Goal: Contribute content: Add original content to the website for others to see

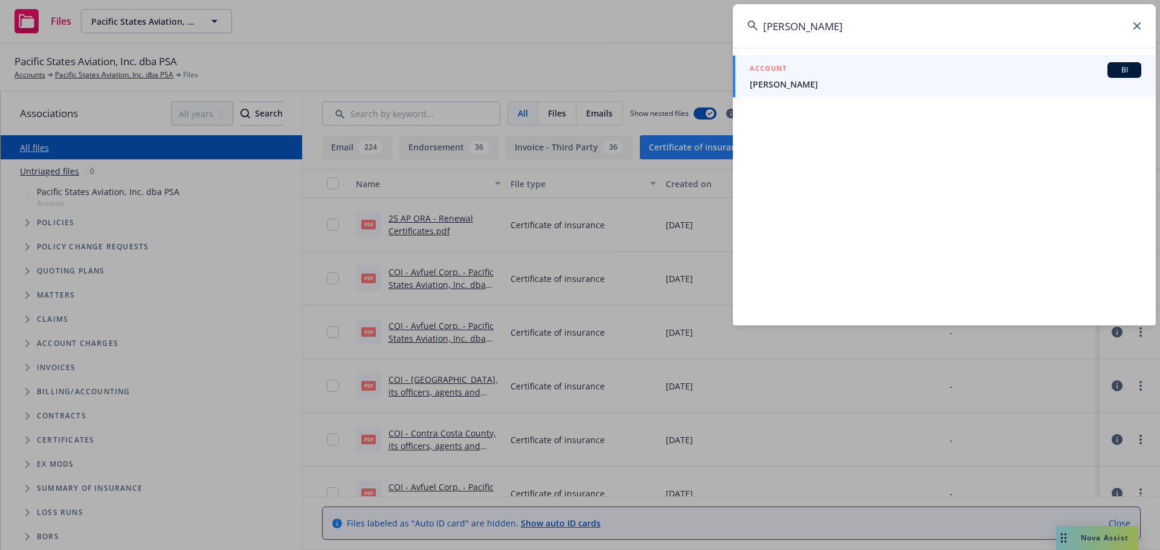
click at [1136, 21] on input "[PERSON_NAME]" at bounding box center [944, 25] width 423 height 43
click at [1133, 32] on input "[PERSON_NAME]" at bounding box center [944, 25] width 423 height 43
click at [1134, 16] on input "[PERSON_NAME]" at bounding box center [944, 25] width 423 height 43
click at [1135, 27] on icon at bounding box center [1136, 25] width 7 height 7
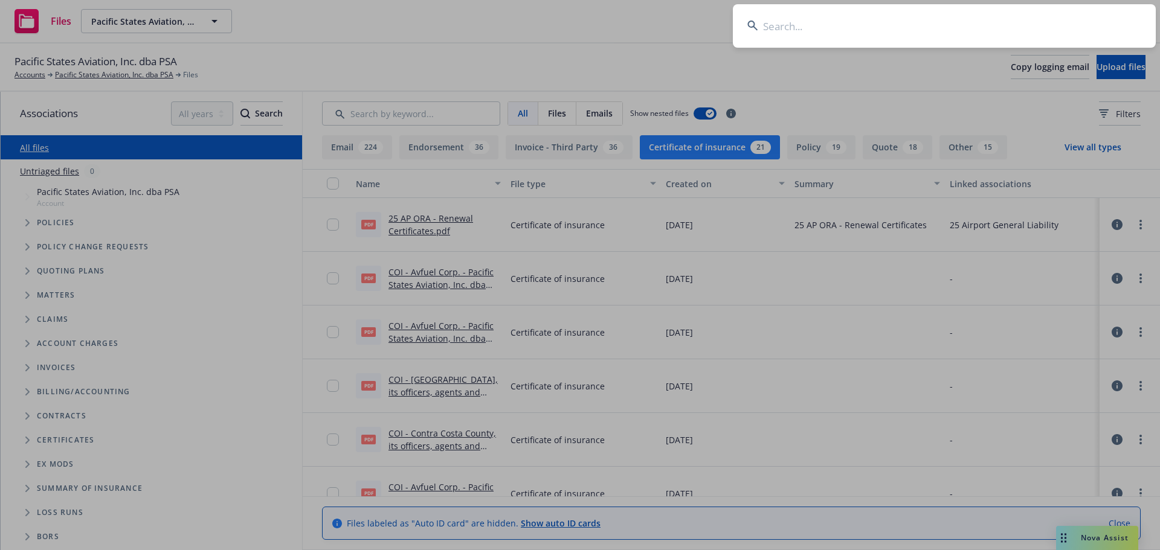
click at [821, 33] on input at bounding box center [944, 25] width 423 height 43
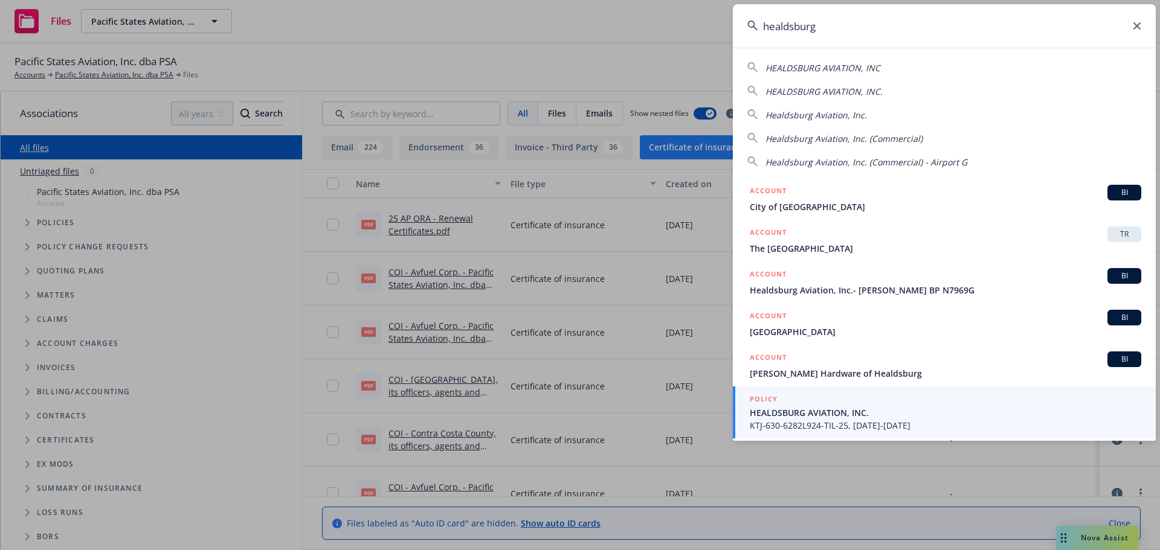
type input "healdsburg"
click at [768, 422] on span "KTJ-630-6282L924-TIL-25, 09/27/2025-09/27/2026" at bounding box center [945, 425] width 391 height 13
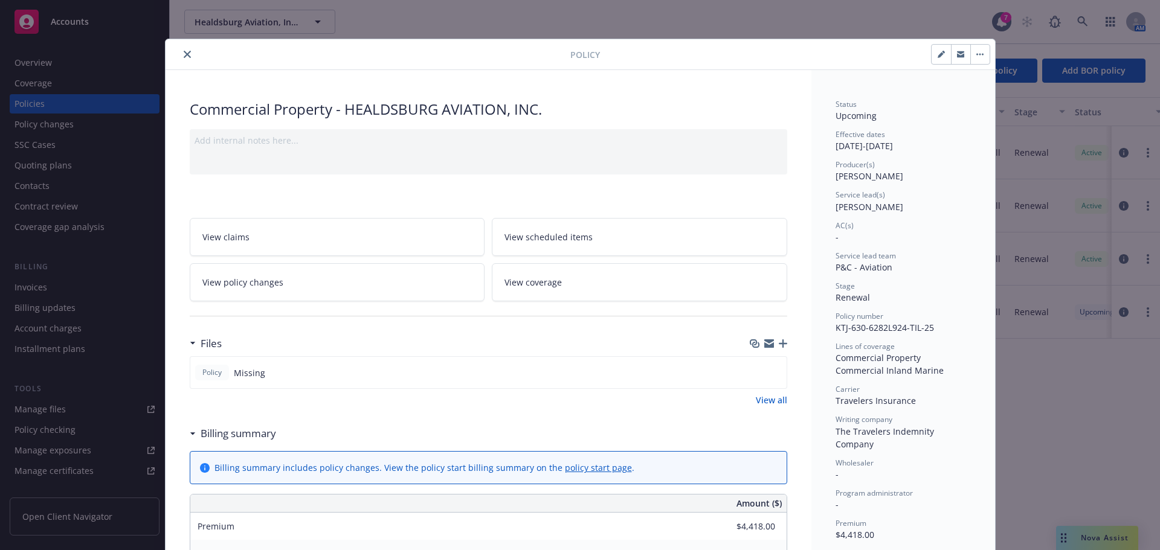
click at [191, 56] on div at bounding box center [370, 54] width 400 height 14
click at [185, 56] on icon "close" at bounding box center [187, 54] width 7 height 7
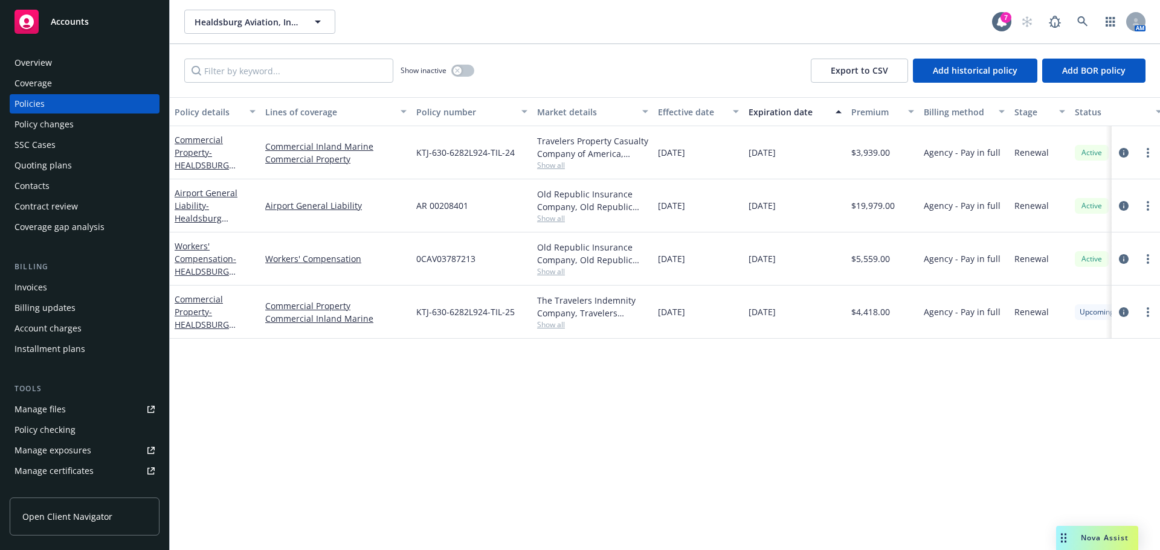
click at [74, 65] on div "Overview" at bounding box center [84, 62] width 140 height 19
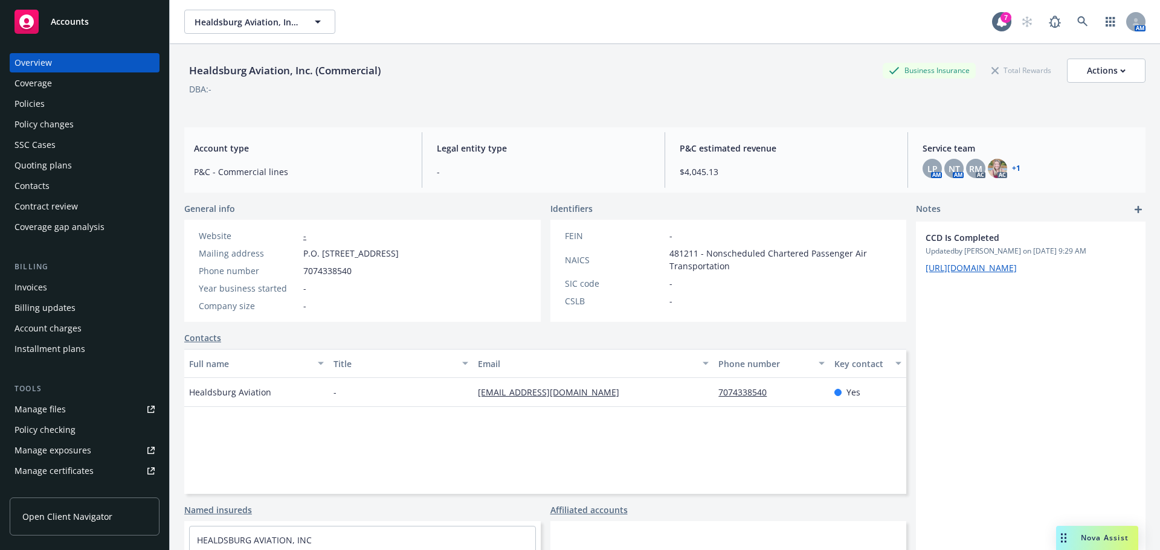
click at [28, 95] on div "Policies" at bounding box center [29, 103] width 30 height 19
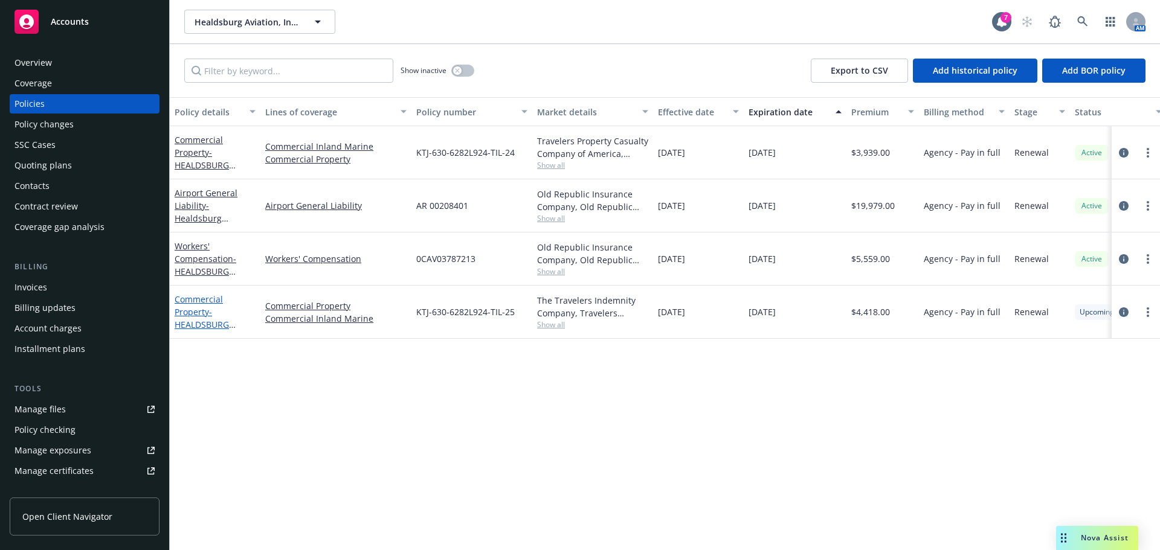
click at [204, 323] on span "- HEALDSBURG AVIATION, INC." at bounding box center [205, 324] width 61 height 37
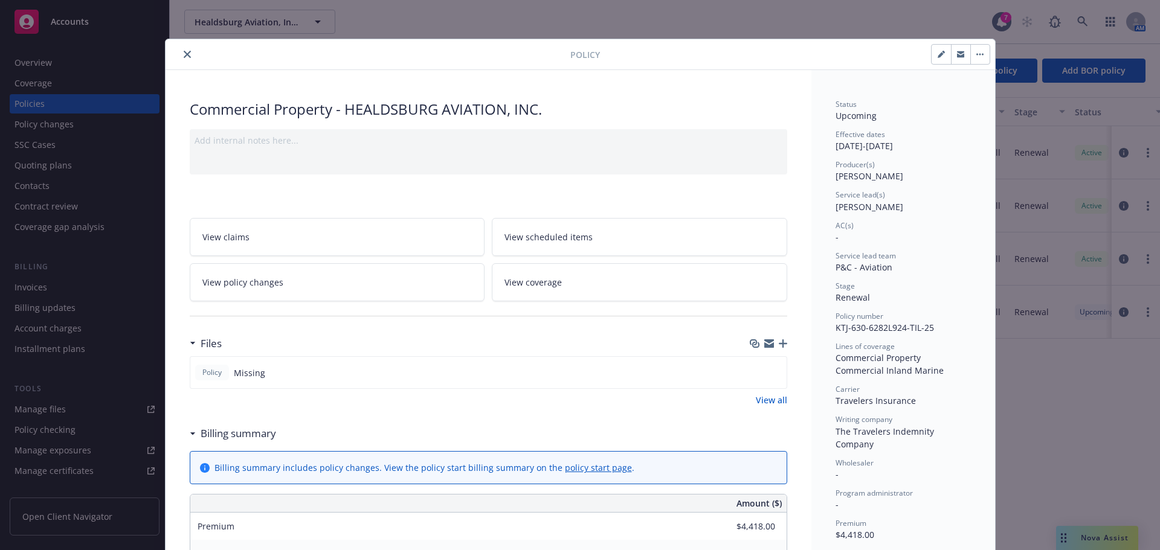
click at [180, 48] on button "close" at bounding box center [187, 54] width 14 height 14
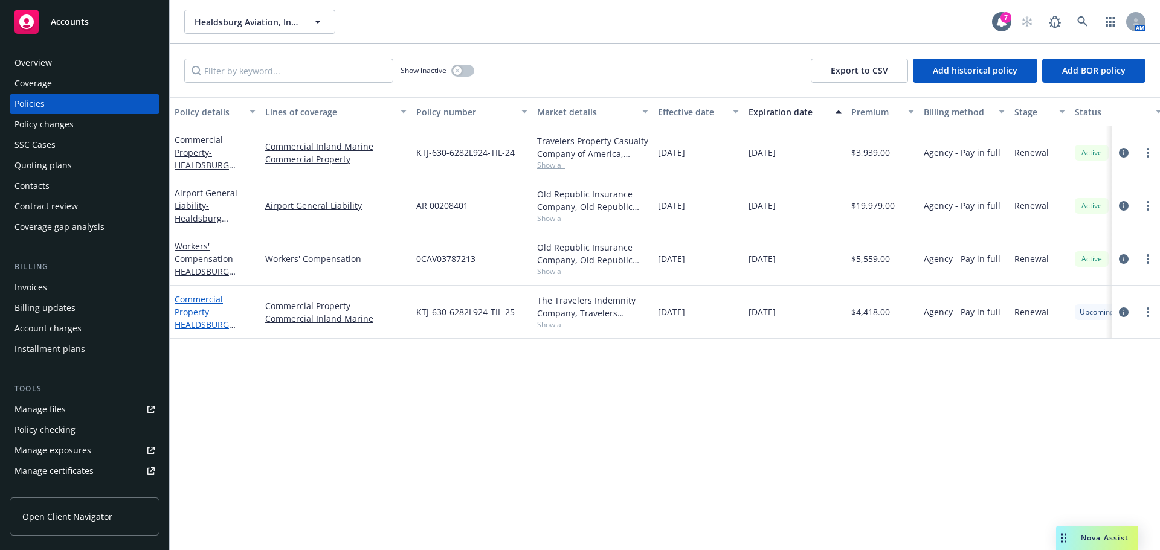
click at [198, 319] on span "- HEALDSBURG AVIATION, INC." at bounding box center [205, 324] width 61 height 37
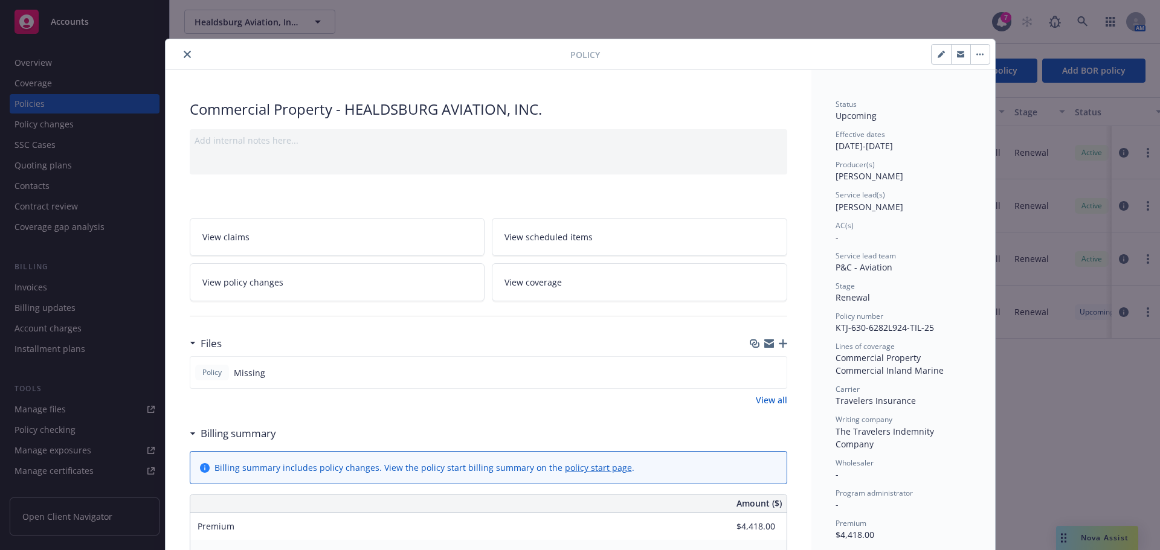
click at [184, 53] on icon "close" at bounding box center [187, 54] width 7 height 7
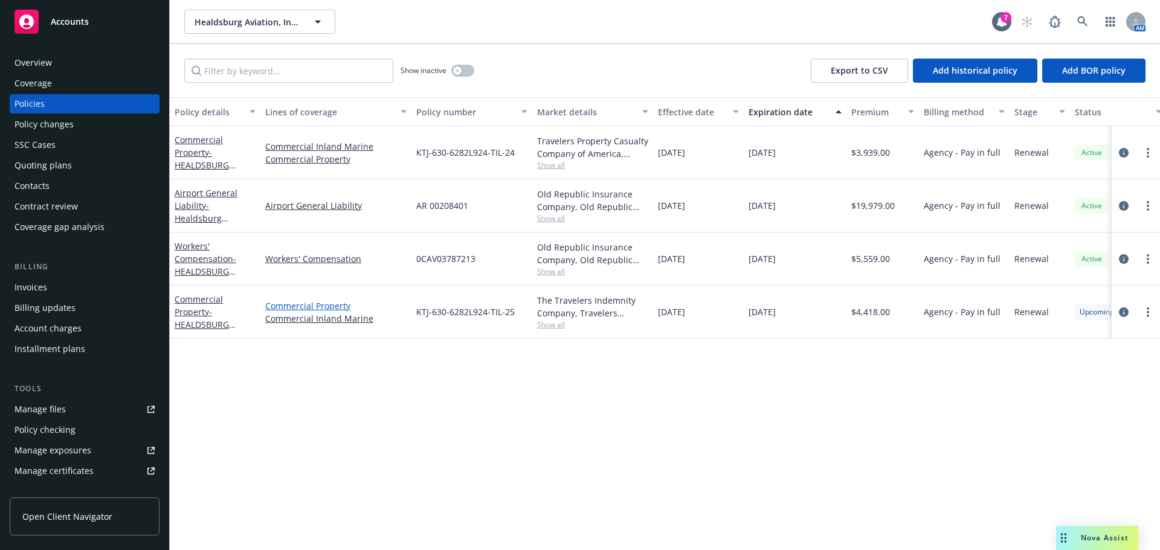
click at [323, 311] on link "Commercial Property" at bounding box center [335, 306] width 141 height 13
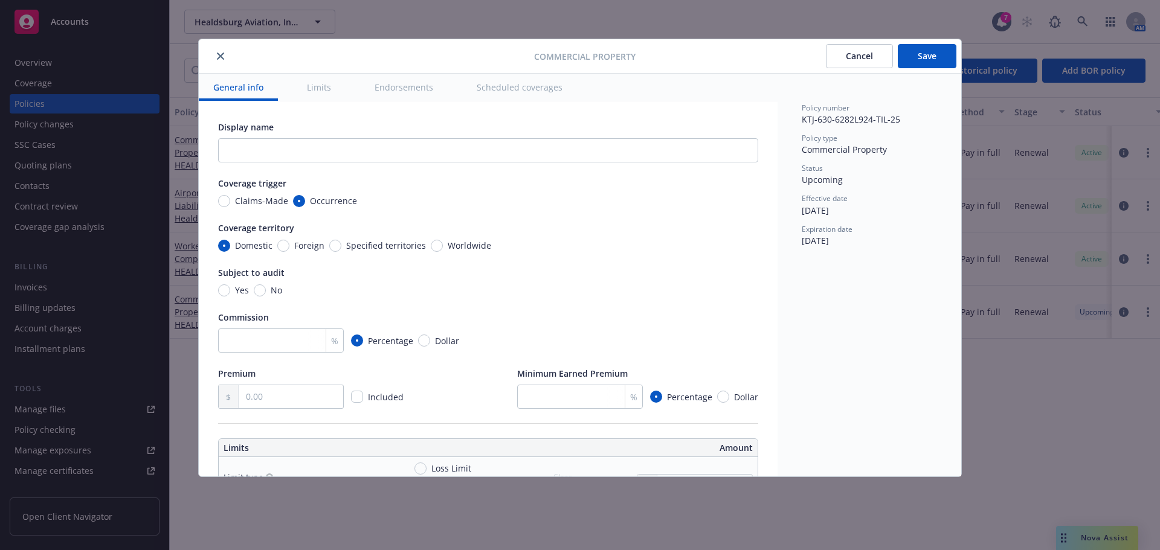
click at [215, 54] on button "close" at bounding box center [220, 56] width 14 height 14
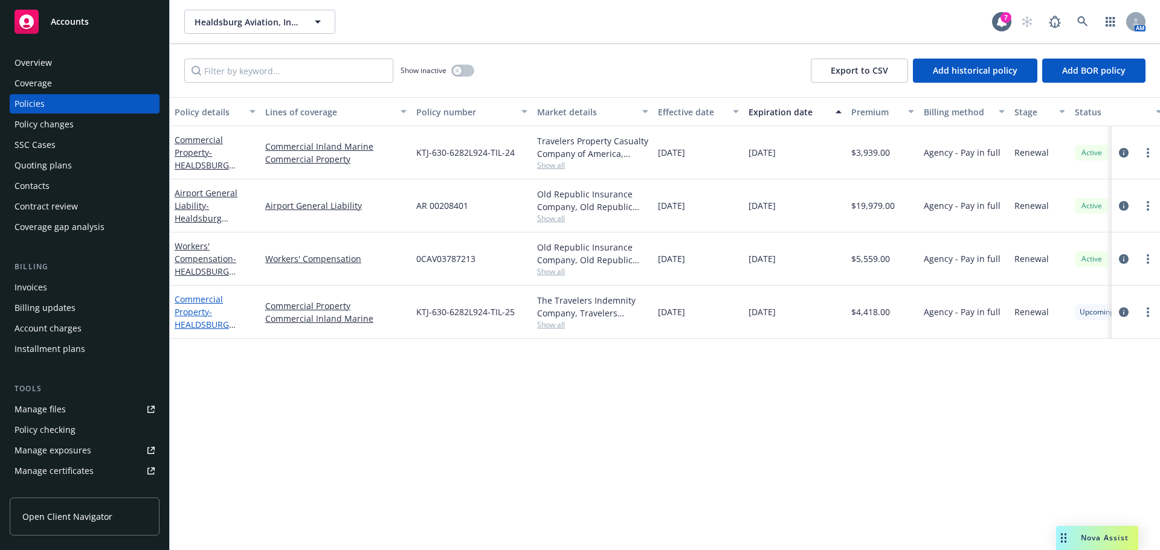
click at [193, 320] on span "- HEALDSBURG AVIATION, INC." at bounding box center [205, 324] width 61 height 37
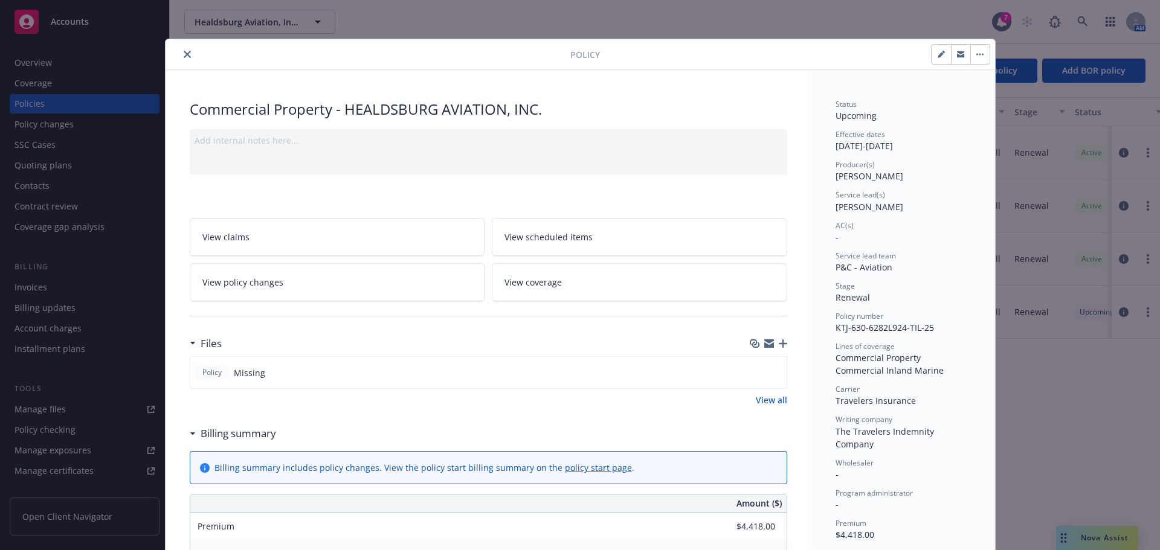
scroll to position [36, 0]
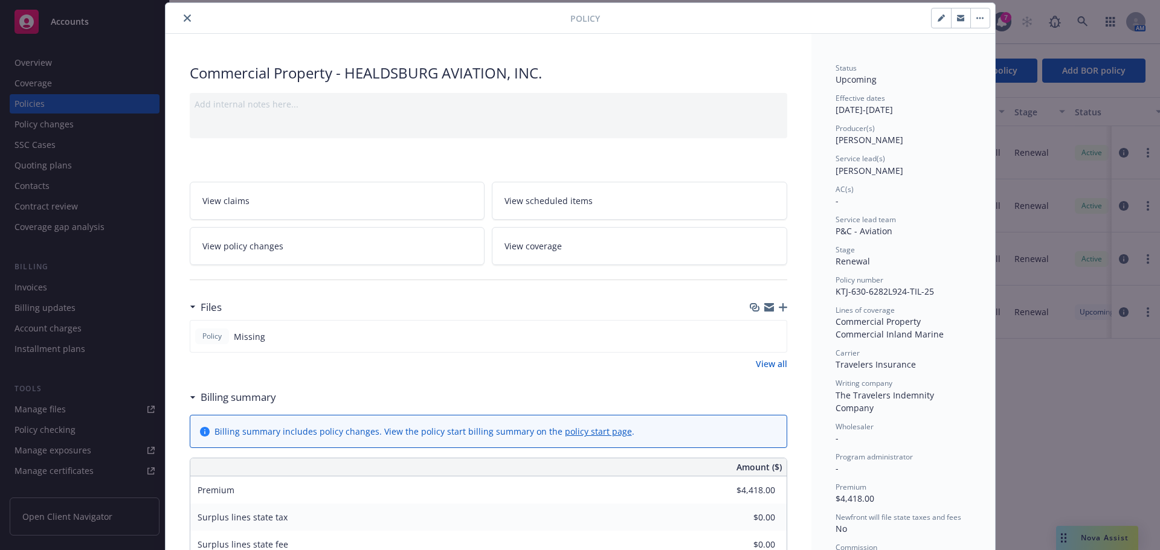
click at [779, 308] on icon "button" at bounding box center [783, 307] width 8 height 8
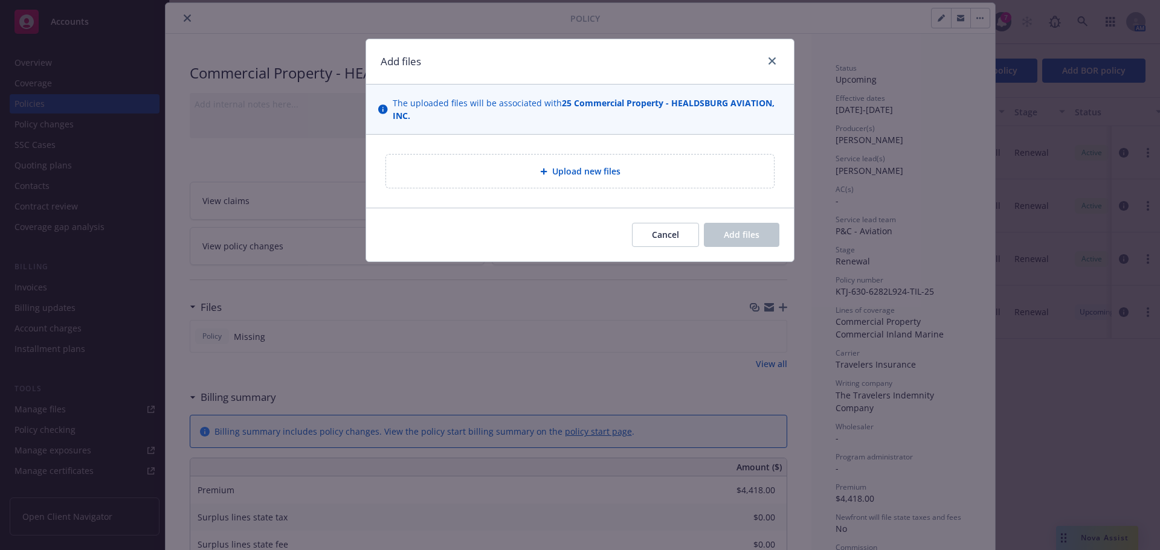
type textarea "x"
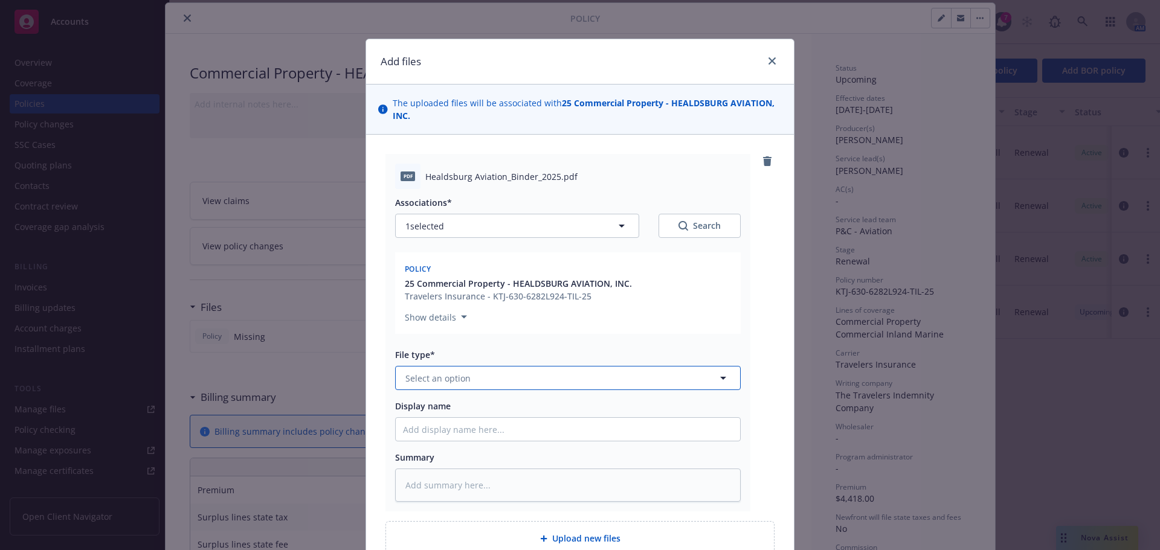
click at [474, 379] on button "Select an option" at bounding box center [568, 378] width 346 height 24
type input "binder"
click at [444, 413] on div "Binder" at bounding box center [568, 412] width 330 height 18
click at [462, 424] on input "Display name" at bounding box center [568, 429] width 344 height 23
type textarea "x"
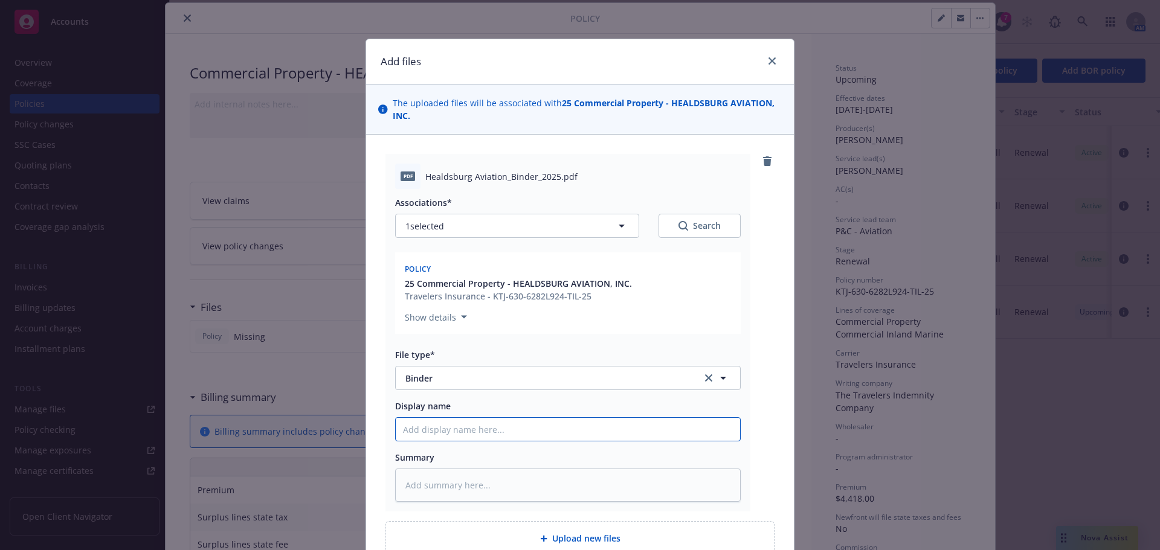
type input "2"
type textarea "x"
type input "25"
type textarea "x"
type input "25/"
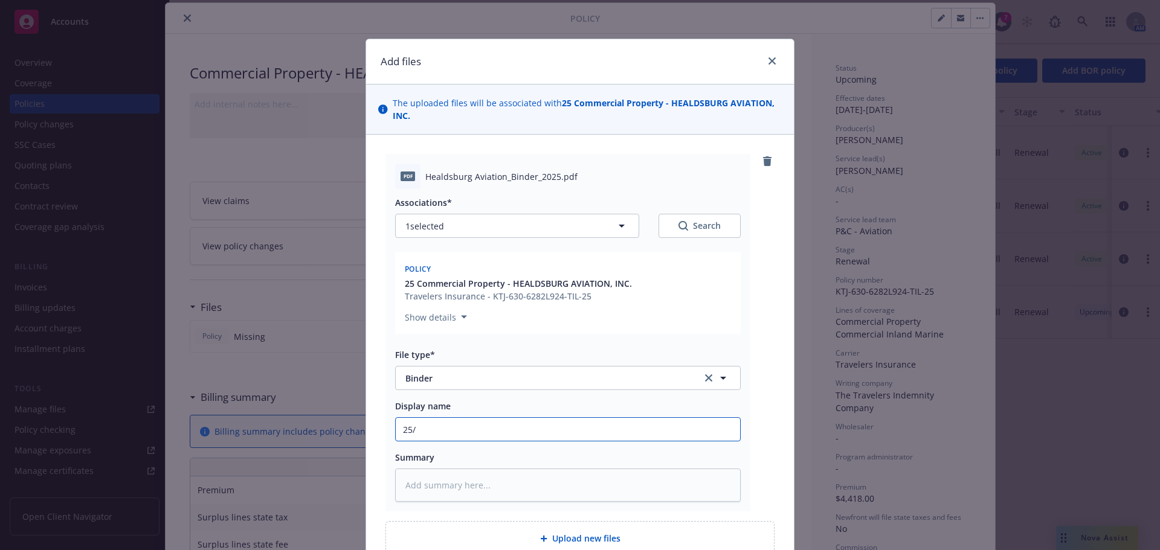
type textarea "x"
type input "25/5"
type textarea "x"
type input "25/52"
type textarea "x"
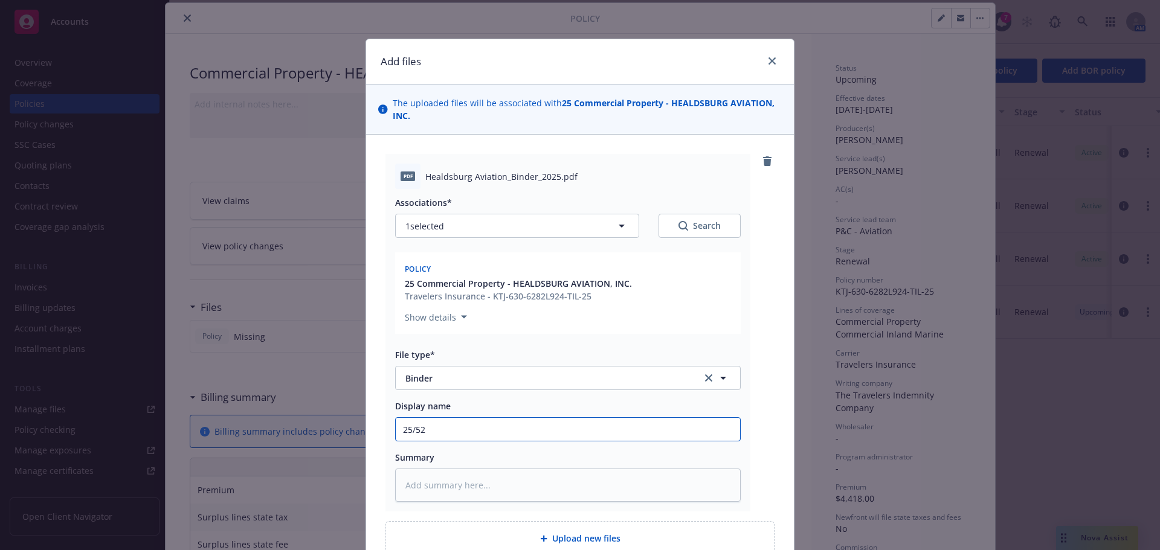
type input "25/526"
type textarea "x"
type input "25/52"
type textarea "x"
type input "25/5"
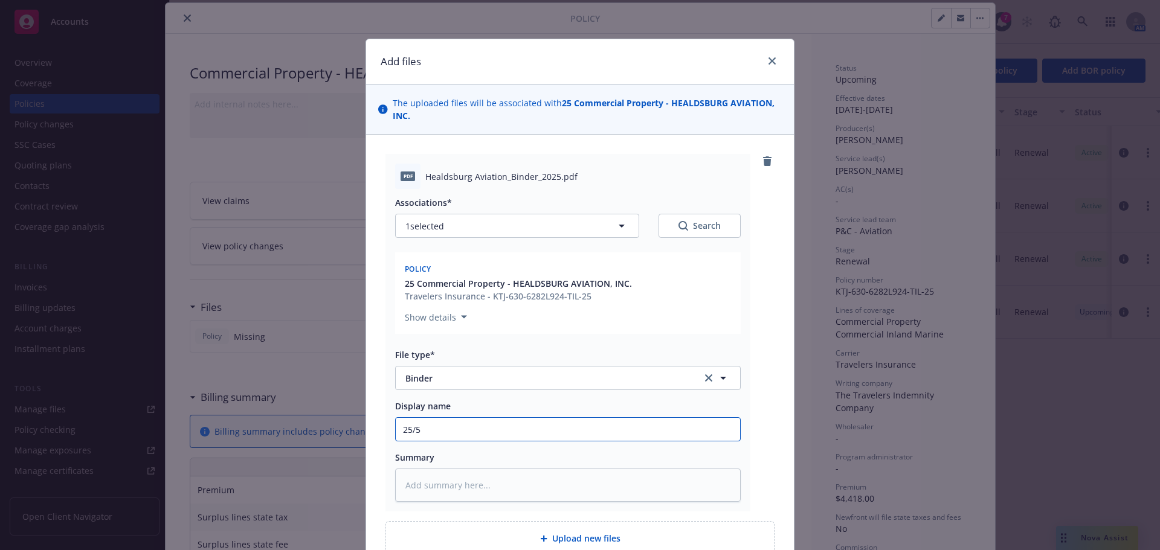
type textarea "x"
type input "25/"
type textarea "x"
type input "25/2"
type textarea "x"
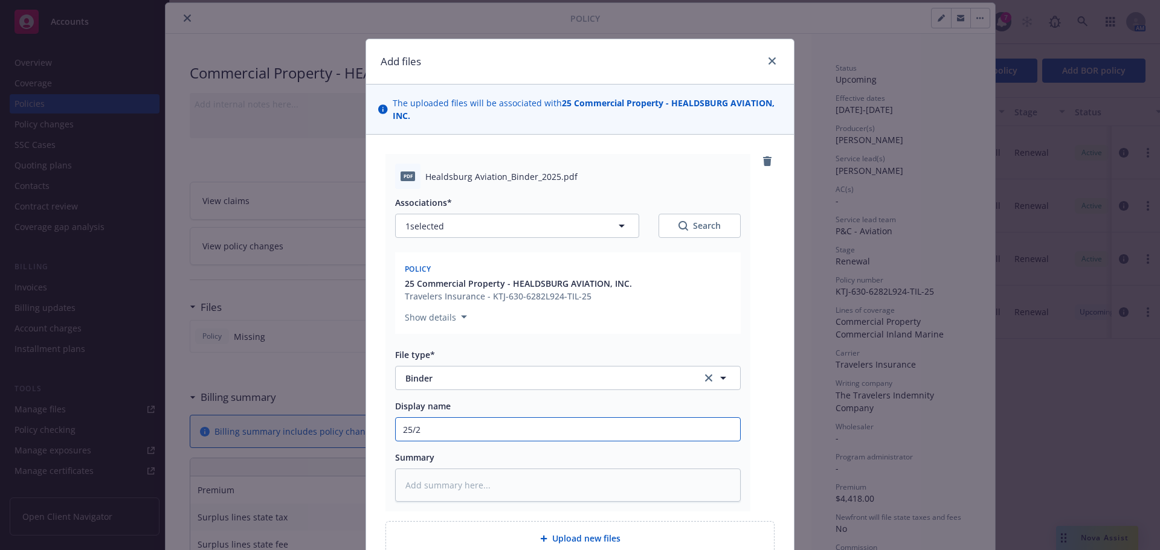
type input "25/26"
type textarea "x"
type input "25/26"
type textarea "x"
type input "25/26 A"
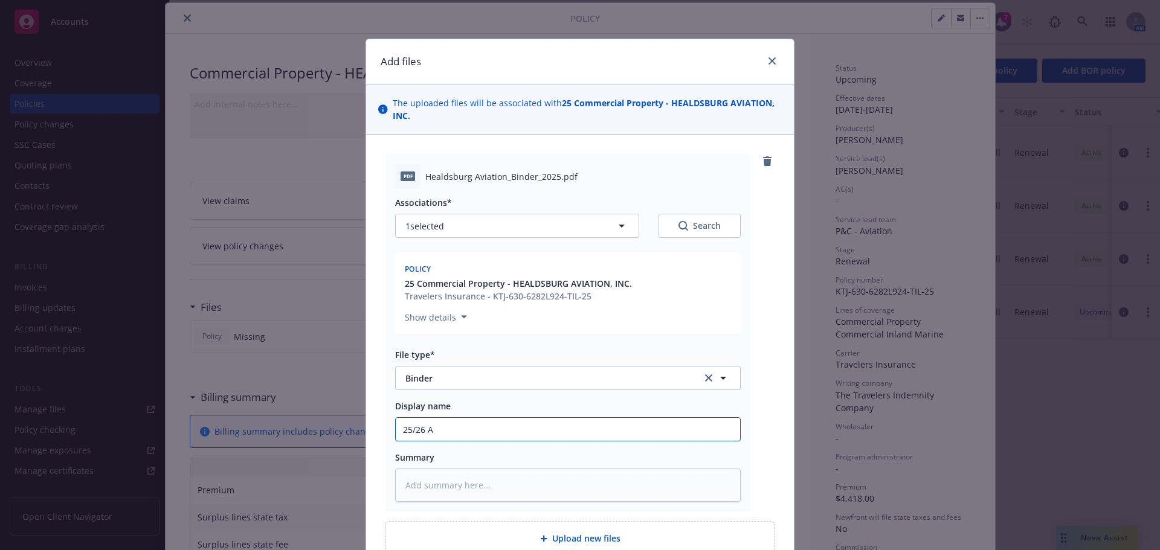
type textarea "x"
type input "25/26 AM"
type textarea "x"
type input "25/26 A"
type textarea "x"
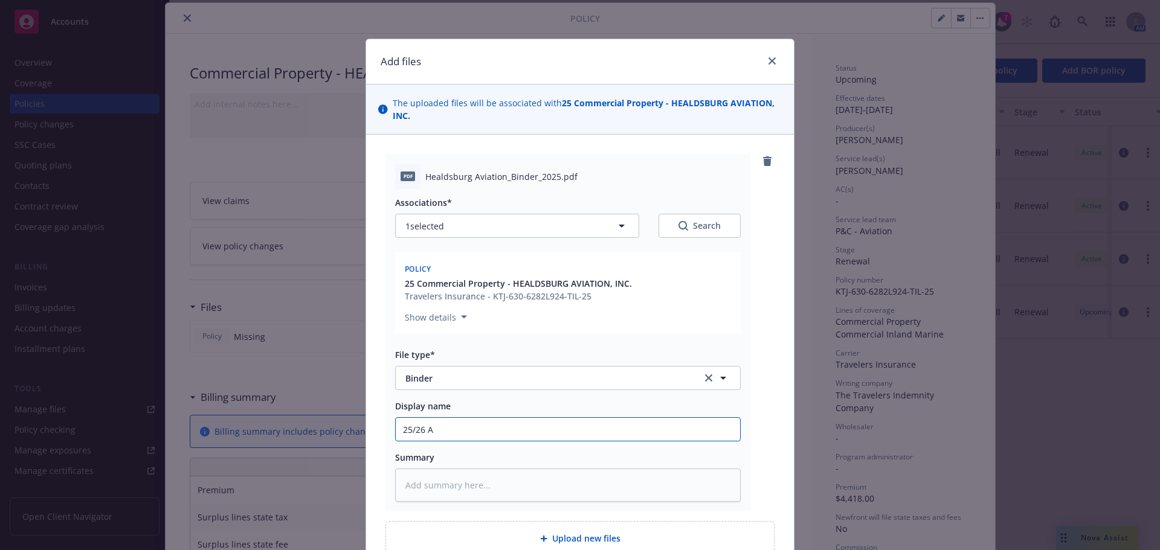
type input "25/26"
type textarea "x"
type input "25/26 C"
type textarea "x"
type input "25/26 CM"
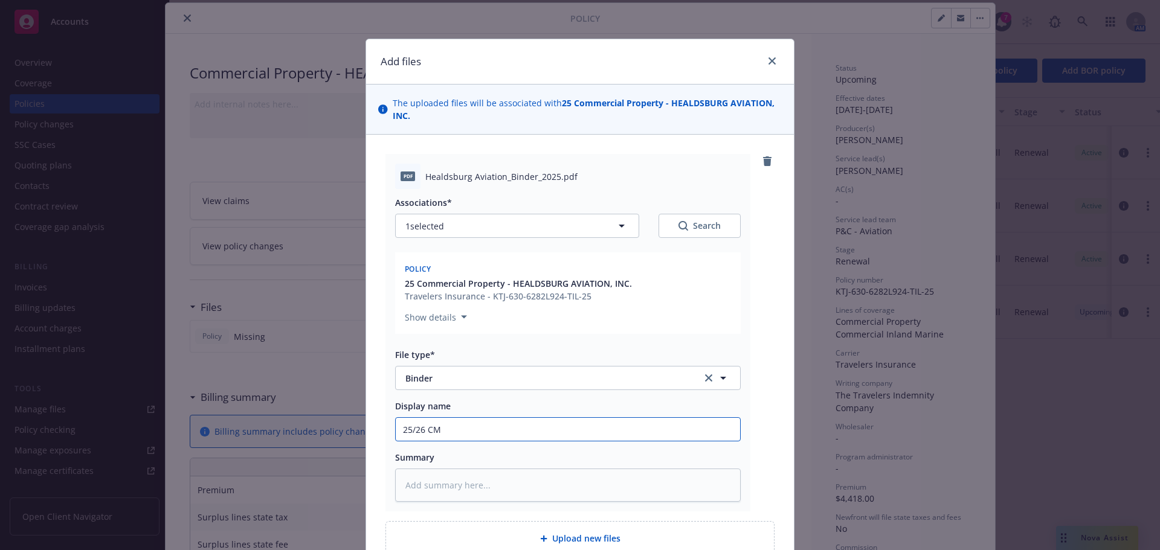
type textarea "x"
type input "25/26 C"
type textarea "x"
type input "25/26 CM"
type textarea "x"
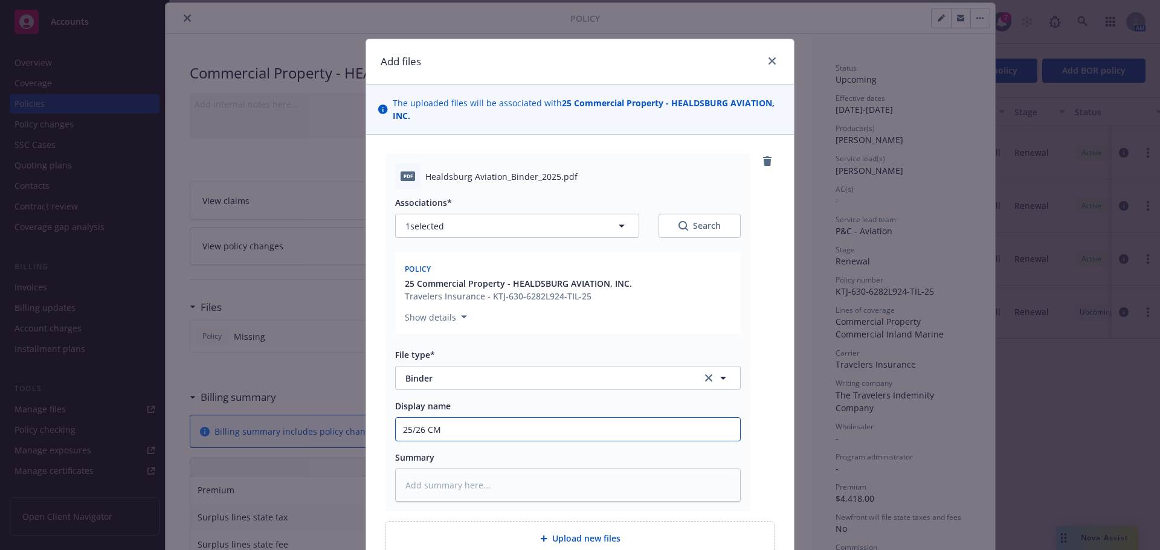
type input "25/26 CMP"
type textarea "x"
type input "25/26 CMP"
type textarea "x"
type input "25/26 CMP T"
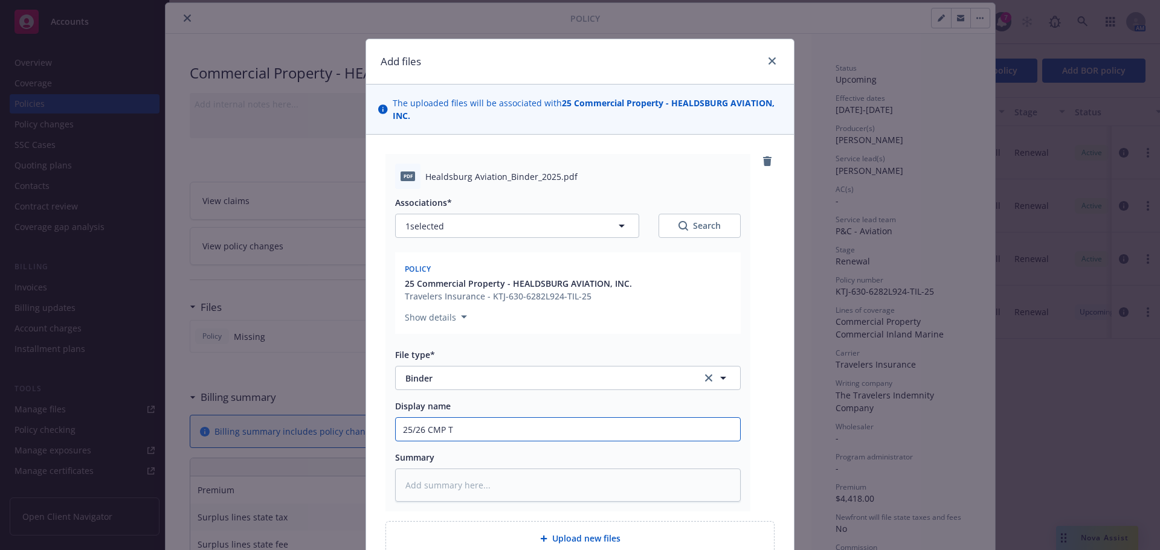
type textarea "x"
type input "25/26 CMP Tr"
type textarea "x"
type input "25/26 CMP Tra"
type textarea "x"
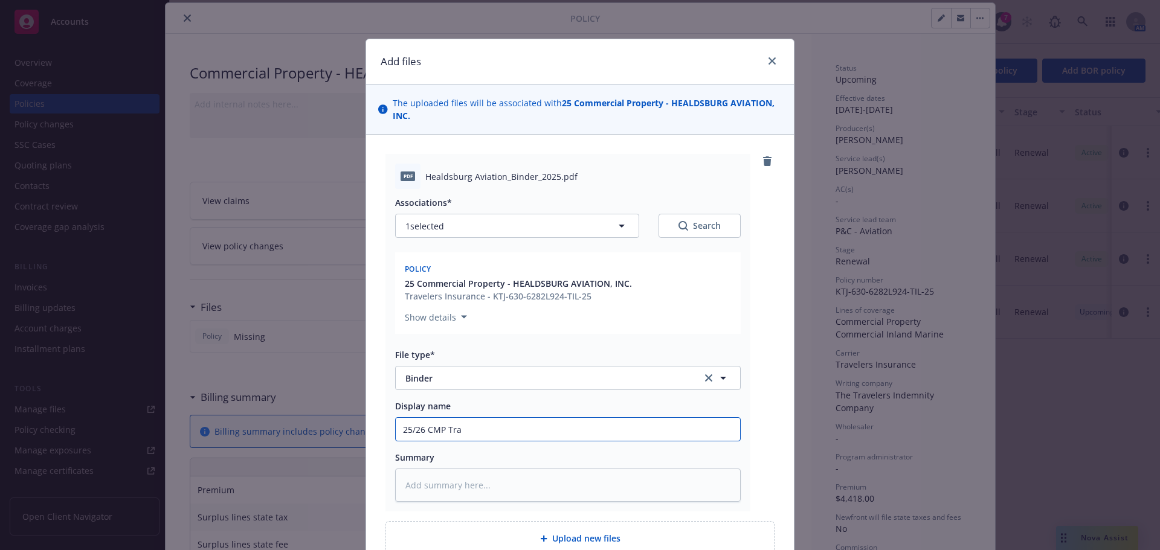
type input "25/26 CMP Trav"
type textarea "x"
type input "25/26 CMP Trave"
type textarea "x"
type input "25/26 CMP Travek"
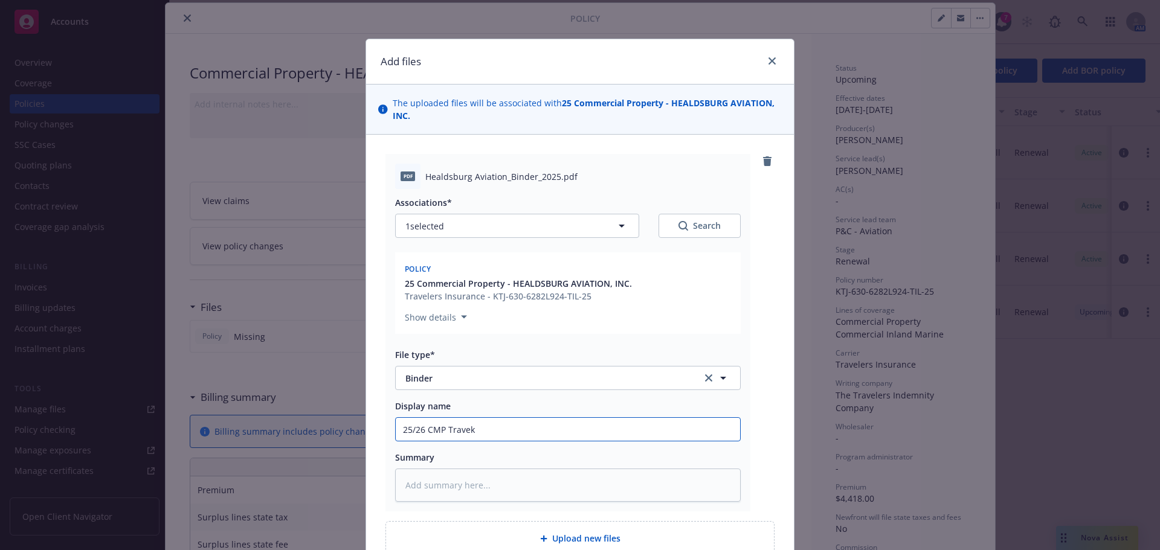
type textarea "x"
type input "25/26 CMP Traveke"
type textarea "x"
type input "25/26 CMP Traveker"
type textarea "x"
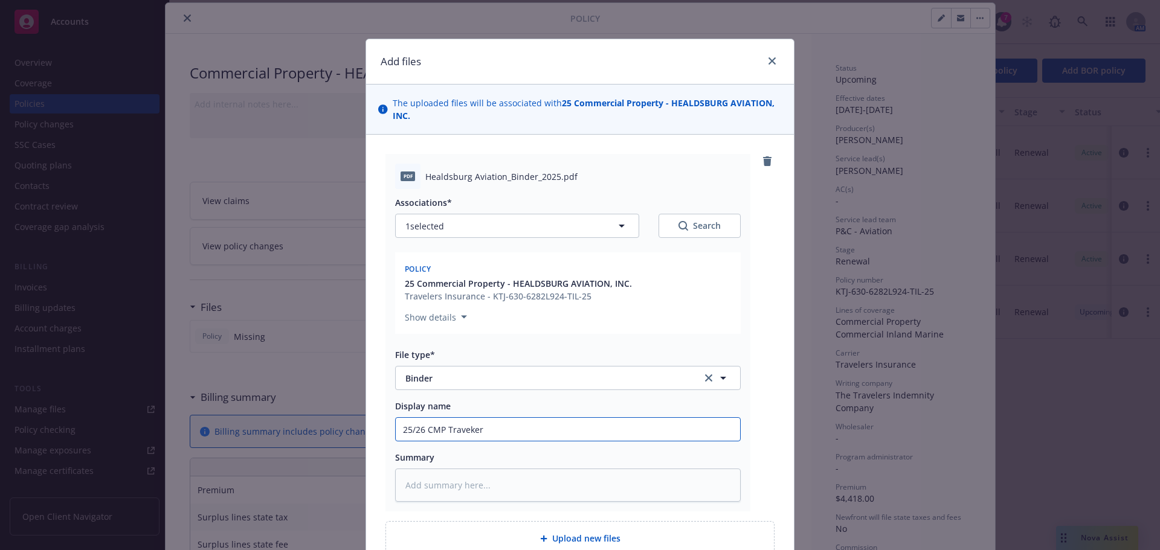
type input "25/26 CMP Traveke"
type textarea "x"
type input "25/26 CMP Travekee"
type textarea "x"
type input "25/26 CMP Traveke"
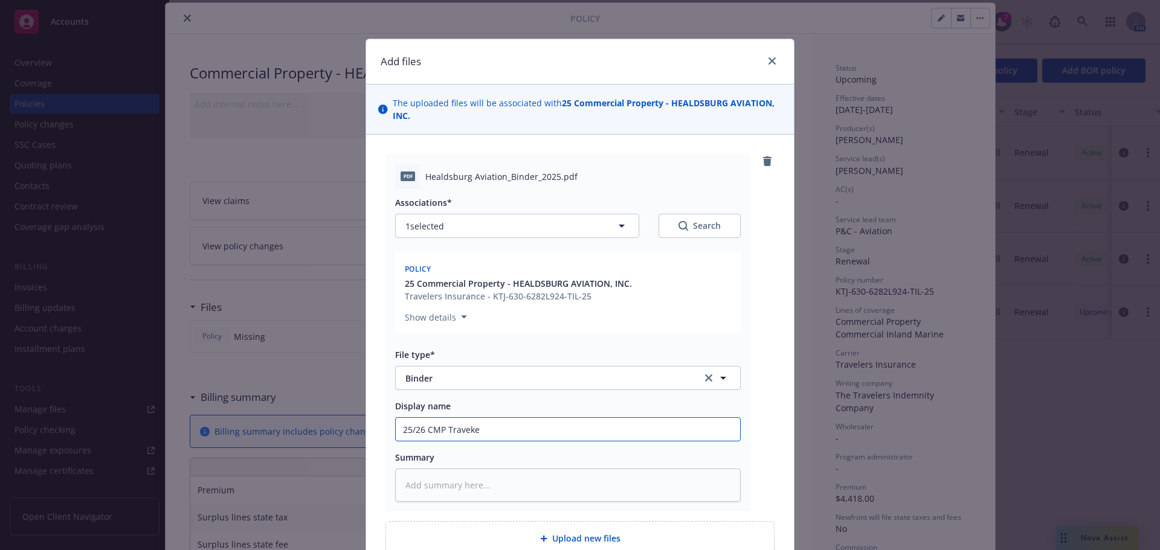
type textarea "x"
type input "25/26 CMP Travek"
type textarea "x"
type input "25/26 CMP Trave"
type textarea "x"
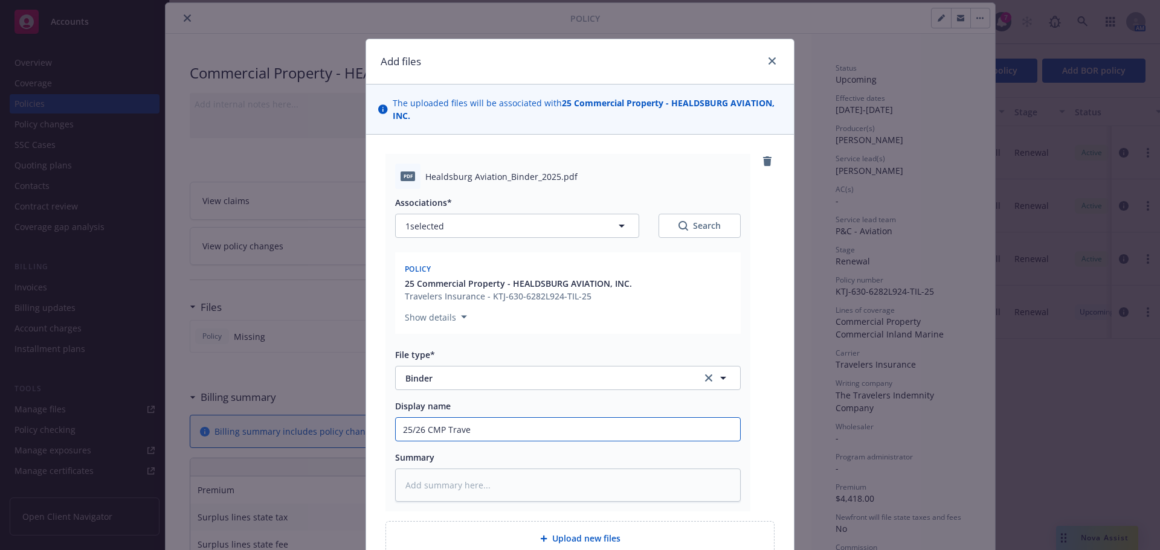
type input "25/26 CMP Travel"
type textarea "x"
type input "25/26 CMP Travele"
type textarea "x"
type input "25/26 CMP Traveler"
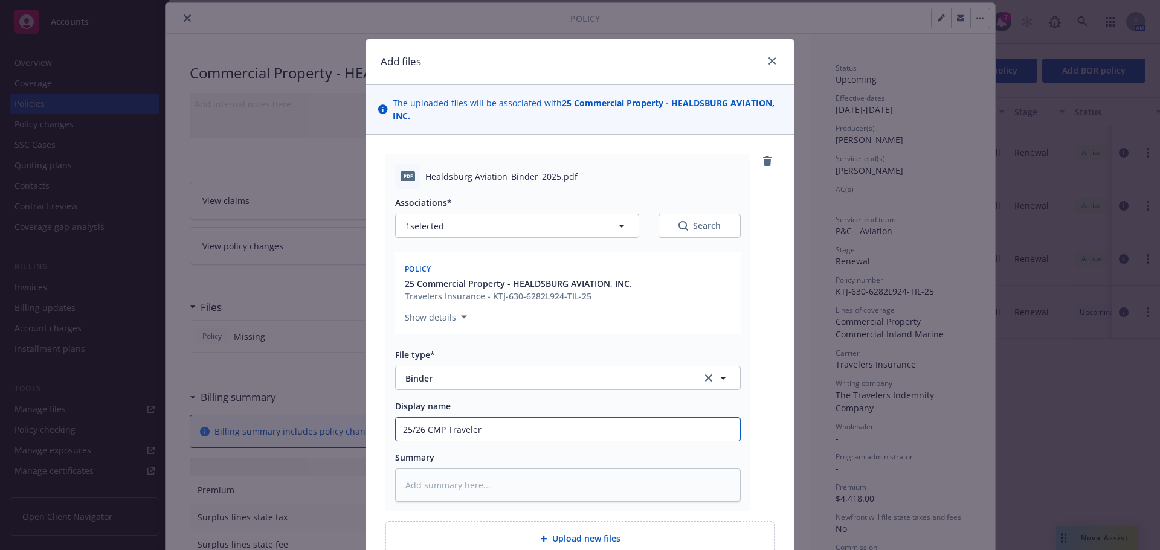
type textarea "x"
type input "25/26 CMP Travelers"
type textarea "x"
type input "25/26 CMP Travelers"
type textarea "x"
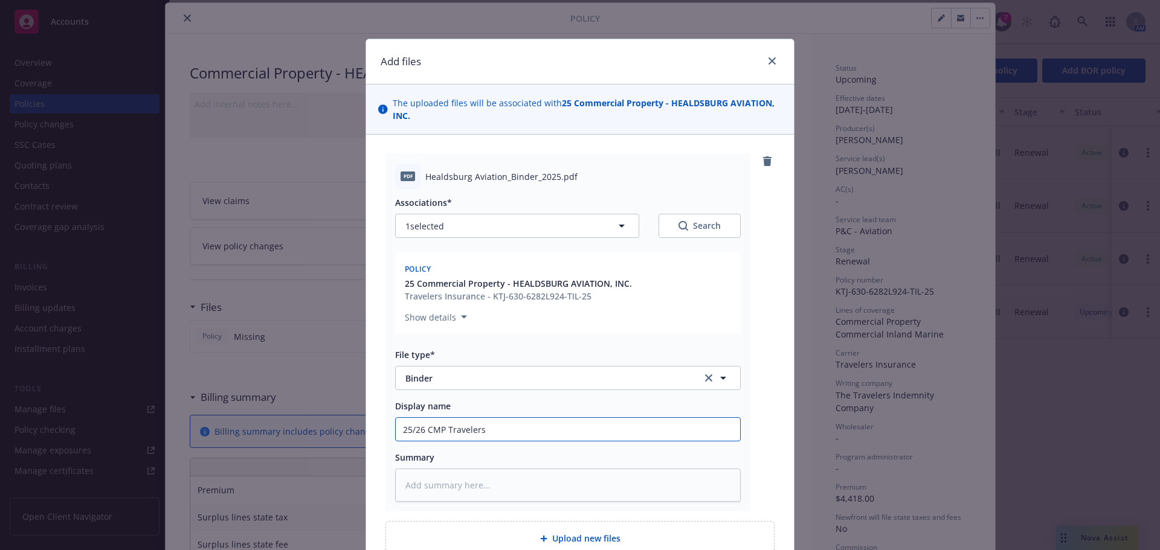
type input "25/26 CMP Travelers B"
type textarea "x"
type input "25/26 CMP Travelers Bi"
type textarea "x"
type input "25/26 CMP Travelers Bin"
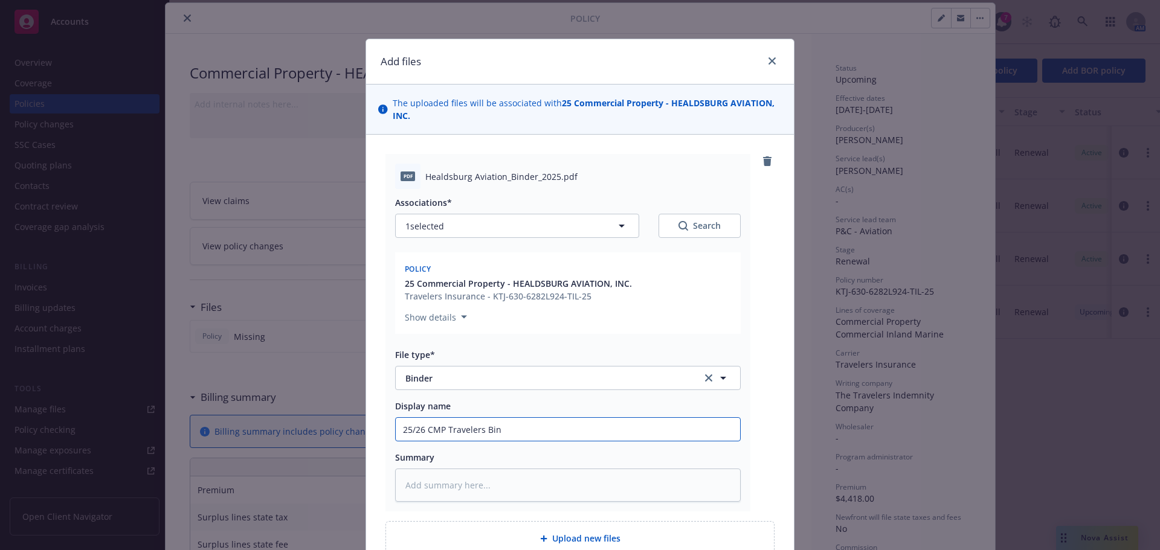
type textarea "x"
type input "25/26 CMP Travelers Bind"
type textarea "x"
type input "25/26 CMP Travelers Binde"
type textarea "x"
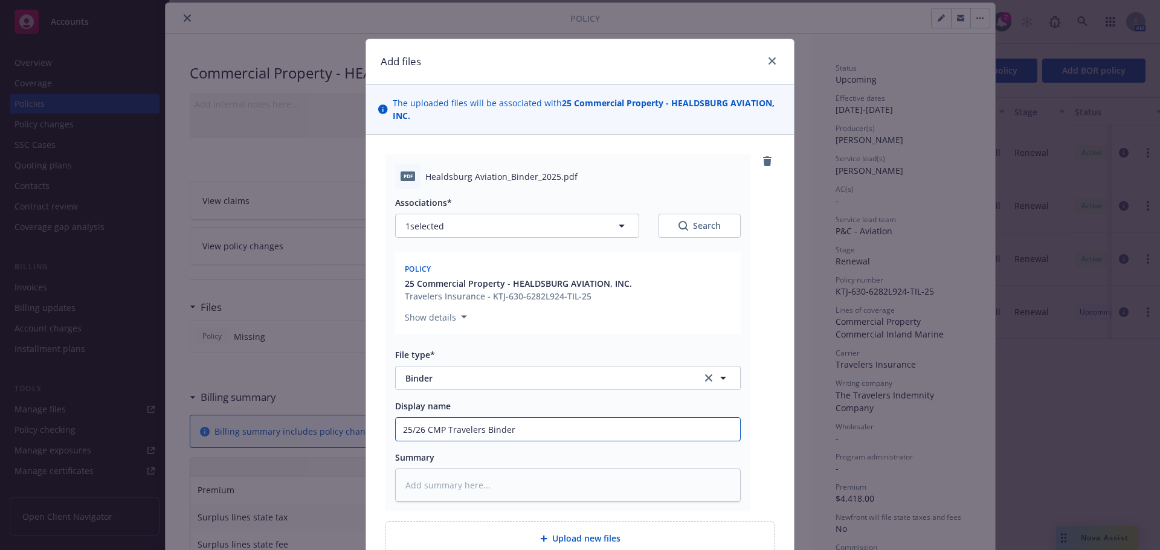
click at [462, 424] on input "25/26 CMP Travelers Binder" at bounding box center [568, 429] width 344 height 23
type input "25/26 CMP Travelers Binder"
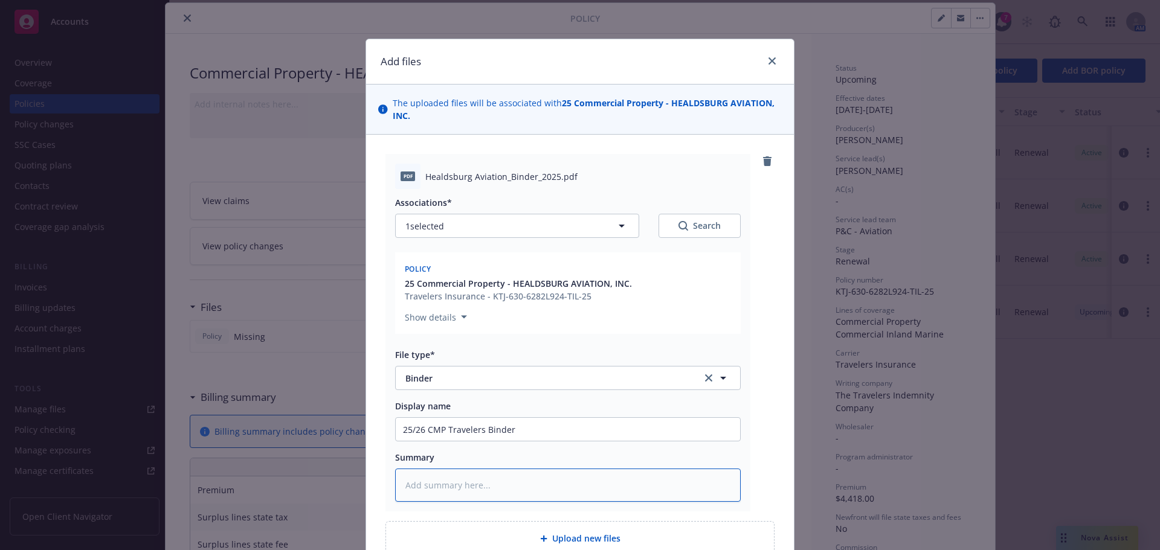
click at [405, 482] on textarea at bounding box center [568, 485] width 346 height 33
paste textarea "25/26 CMP Travelers Binder"
type textarea "x"
type textarea "25/26 CMP Travelers Binder"
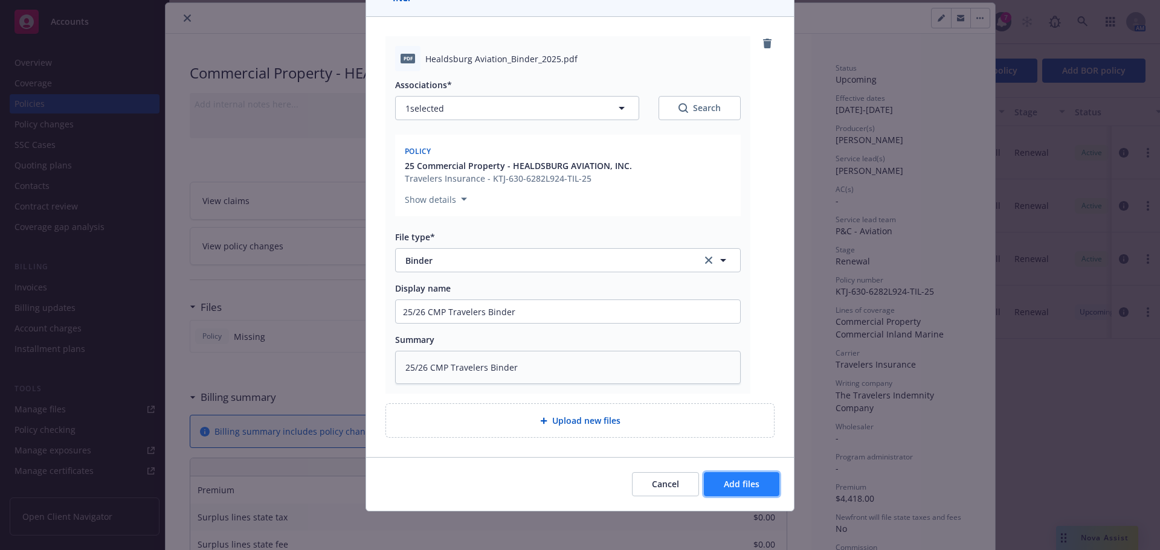
click at [725, 480] on span "Add files" at bounding box center [742, 483] width 36 height 11
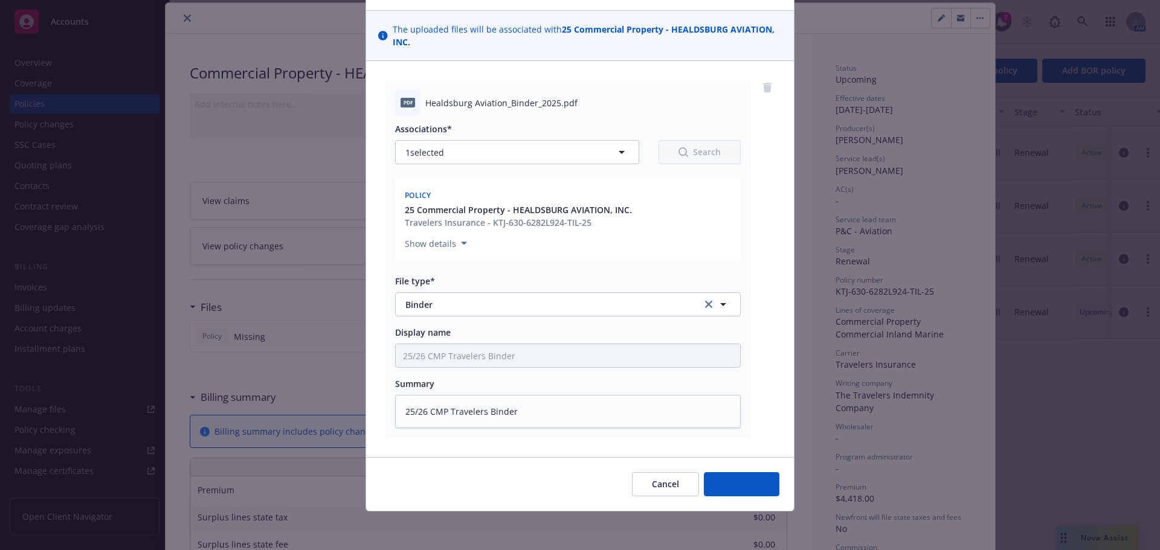
scroll to position [74, 0]
type textarea "x"
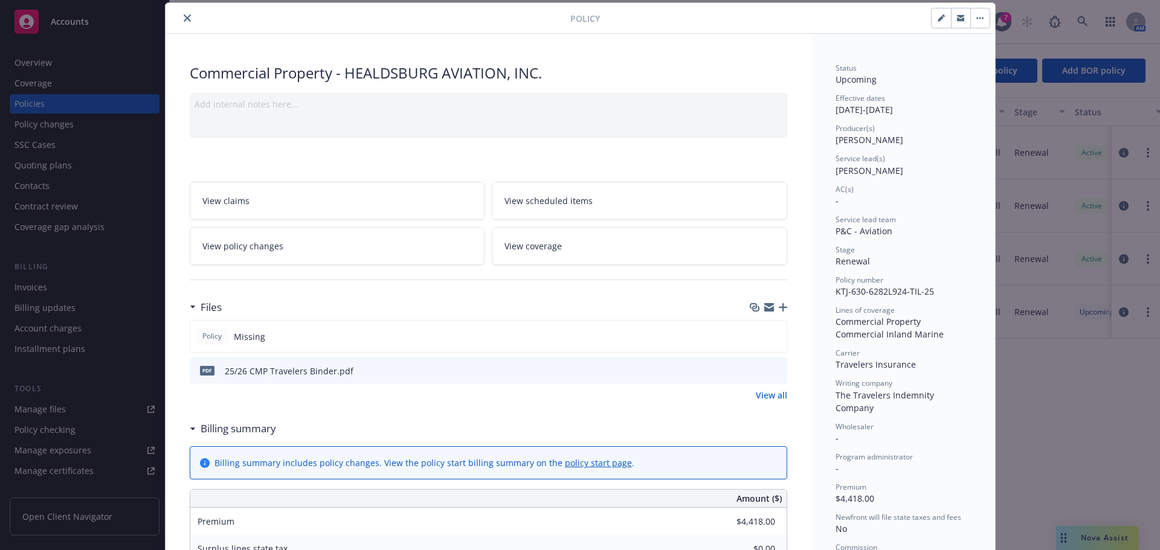
click at [184, 15] on icon "close" at bounding box center [187, 17] width 7 height 7
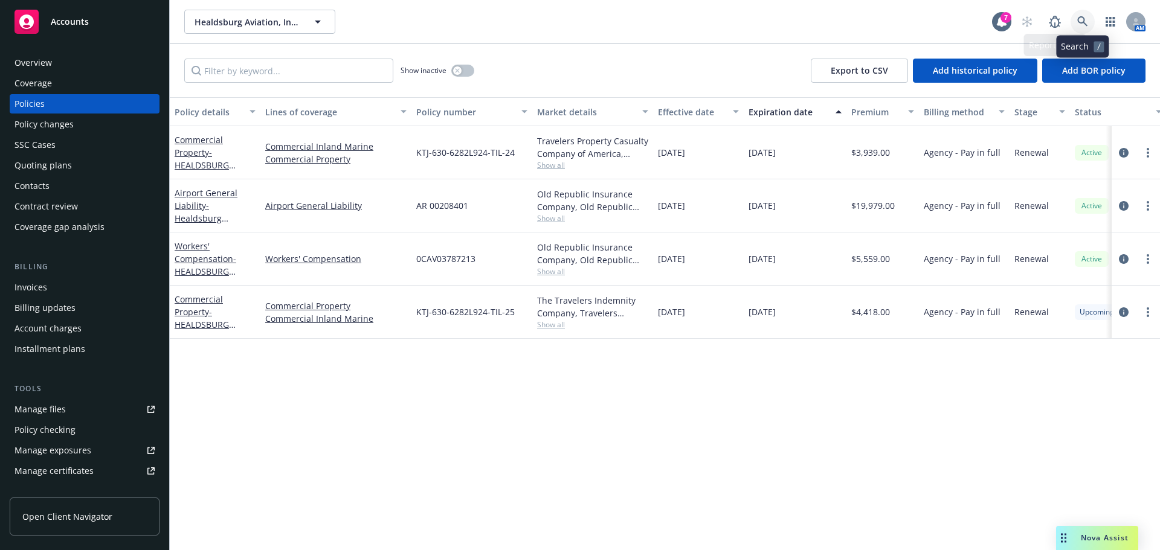
click at [1078, 19] on icon at bounding box center [1082, 21] width 10 height 10
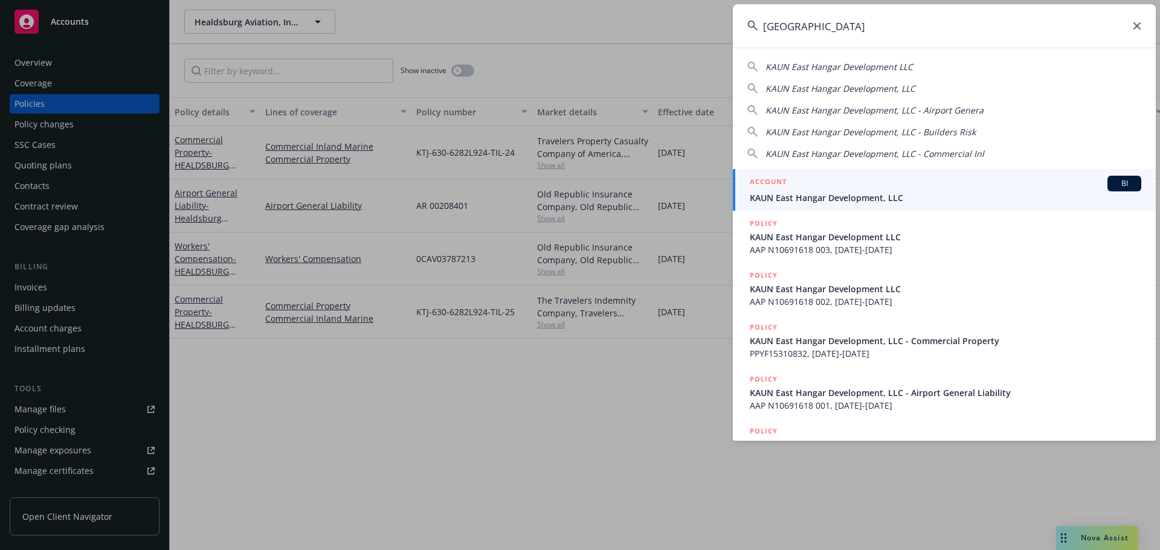
type input "[GEOGRAPHIC_DATA]"
click at [808, 174] on link "ACCOUNT BI KAUN East Hangar Development, LLC" at bounding box center [944, 190] width 423 height 42
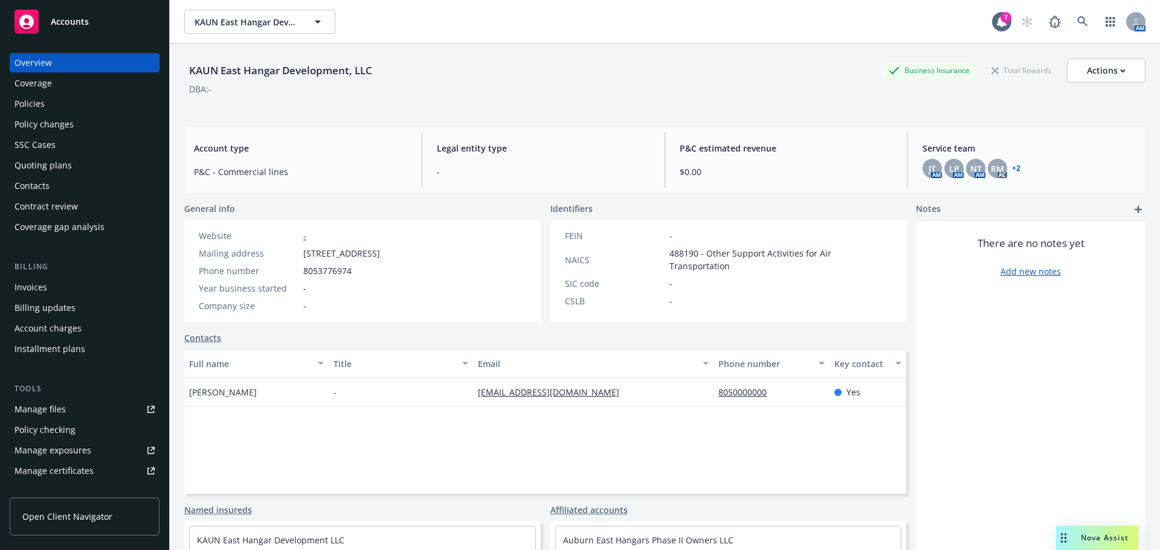
click at [53, 105] on div "Policies" at bounding box center [84, 103] width 140 height 19
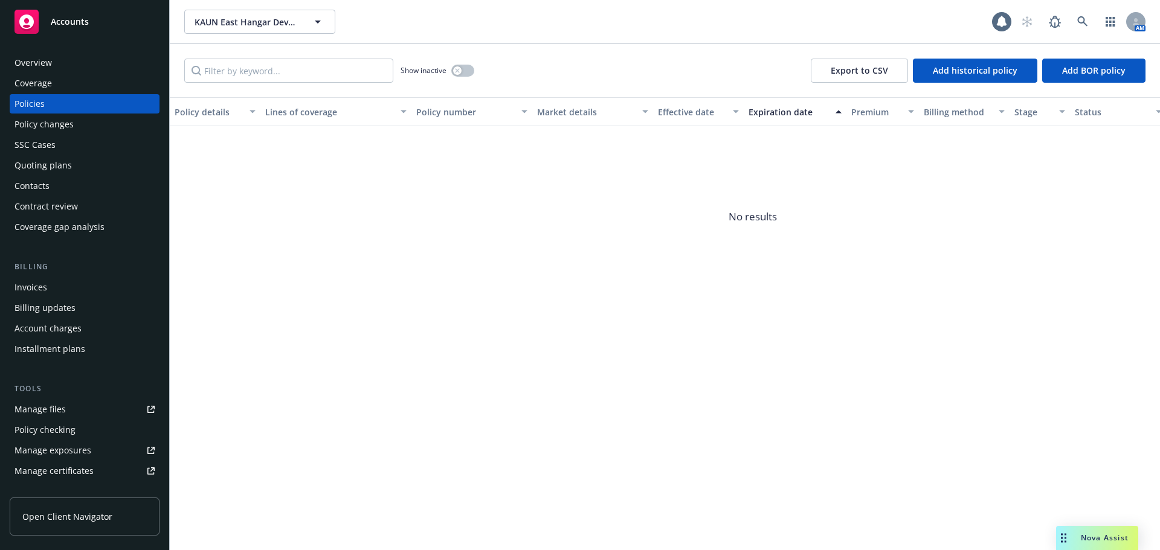
click at [21, 285] on div "Invoices" at bounding box center [30, 287] width 33 height 19
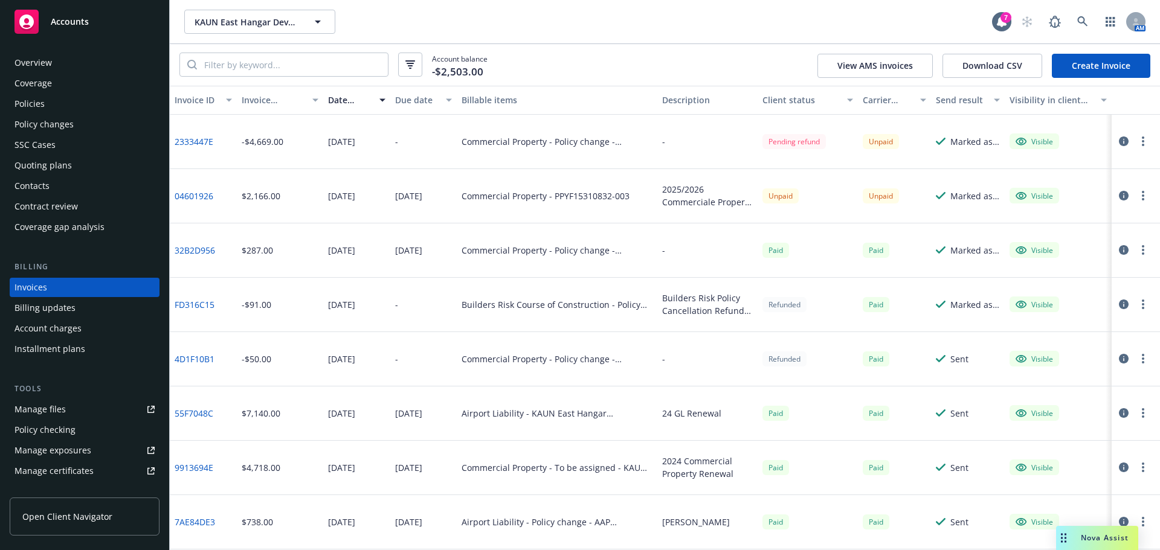
click at [80, 402] on link "Manage files" at bounding box center [85, 409] width 150 height 19
